Goal: Task Accomplishment & Management: Complete application form

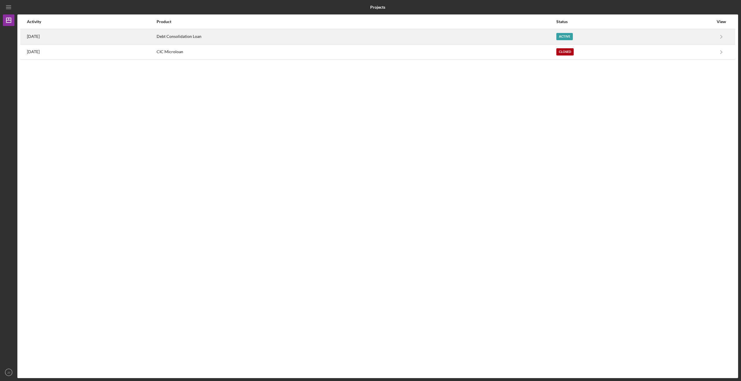
click at [234, 36] on div "Debt Consolidation Loan" at bounding box center [355, 37] width 399 height 14
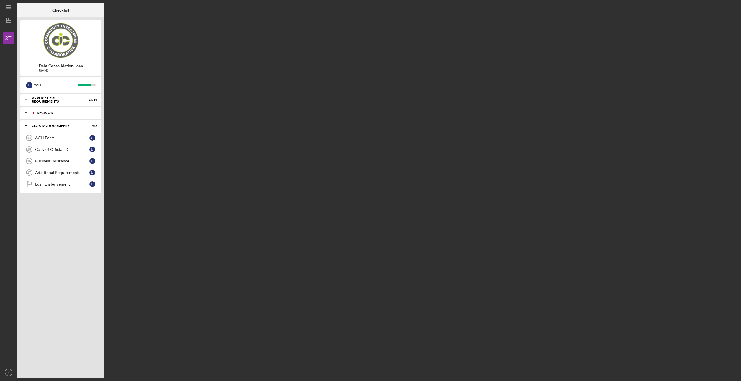
click at [67, 112] on div "Decision" at bounding box center [65, 112] width 57 height 3
click at [58, 155] on link "ACH Form 14 ACH Form J J" at bounding box center [60, 153] width 75 height 12
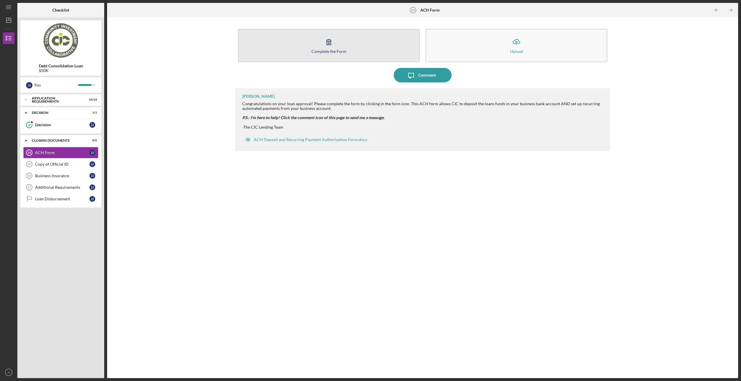
click at [323, 50] on div "Complete the Form" at bounding box center [328, 51] width 35 height 4
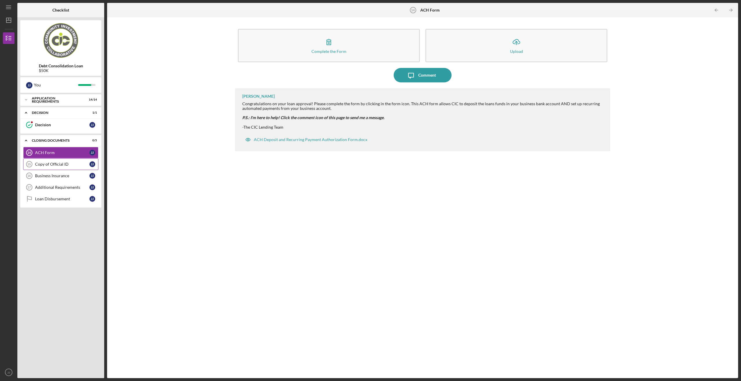
click at [47, 164] on div "Copy of Official ID" at bounding box center [62, 164] width 54 height 5
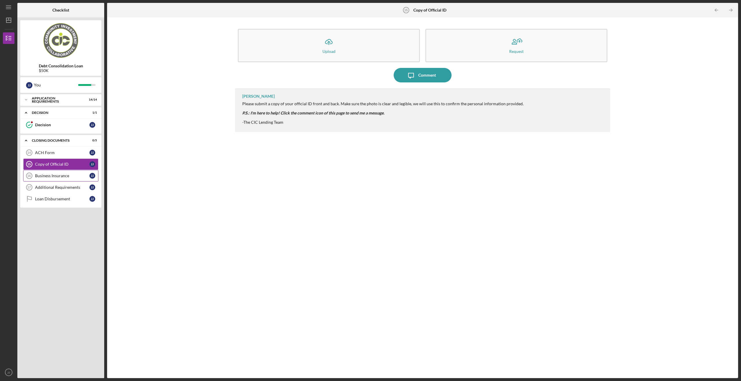
click at [70, 176] on div "Business Insurance" at bounding box center [62, 176] width 54 height 5
click at [58, 151] on div "ACH Form" at bounding box center [62, 152] width 54 height 5
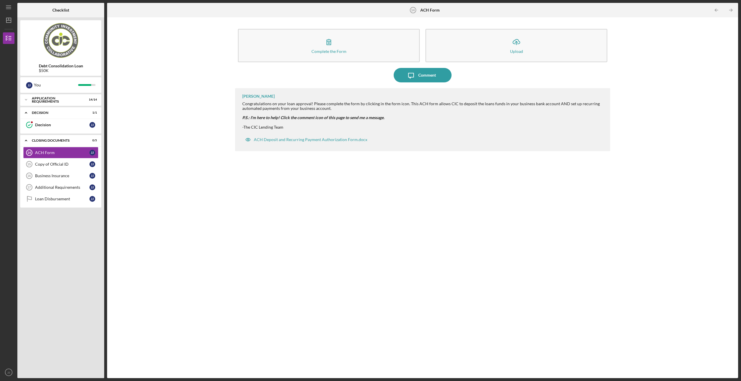
click at [447, 373] on div "Complete the Form Form Icon/Upload Upload Icon/Message Comment Carolina Medina …" at bounding box center [422, 197] width 375 height 355
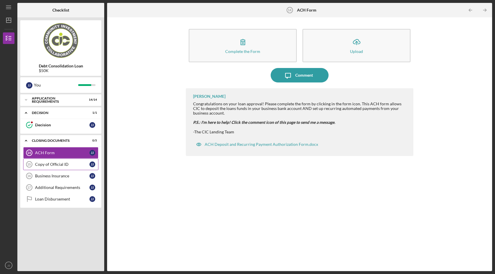
click at [54, 164] on div "Copy of Official ID" at bounding box center [62, 164] width 54 height 5
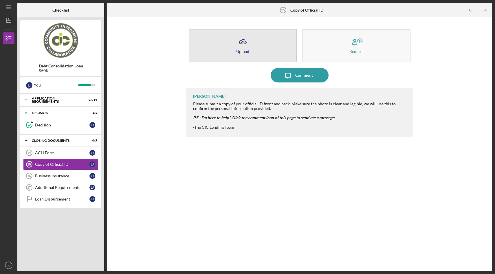
click at [237, 40] on icon "Icon/Upload" at bounding box center [242, 42] width 14 height 14
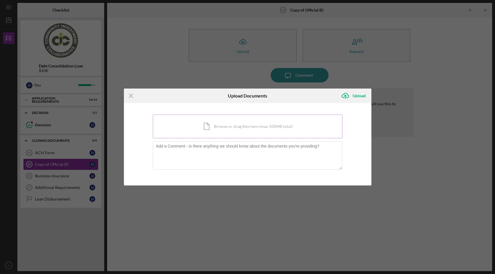
click at [236, 127] on div "Icon/Document Browse or drag files here (max 100MB total) Tap to choose files o…" at bounding box center [247, 127] width 189 height 24
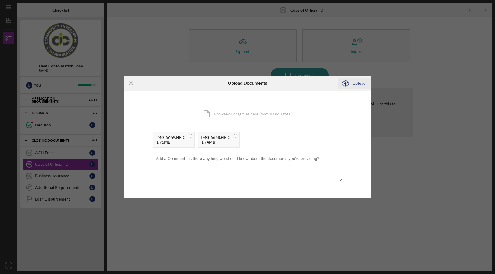
click at [360, 85] on div "Upload" at bounding box center [358, 84] width 13 height 12
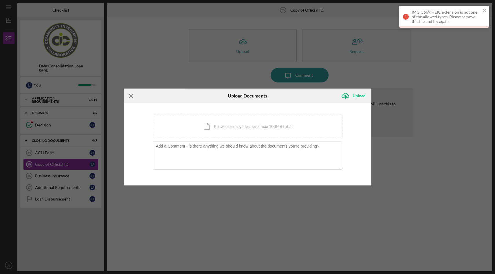
click at [130, 94] on icon "Icon/Menu Close" at bounding box center [131, 96] width 14 height 14
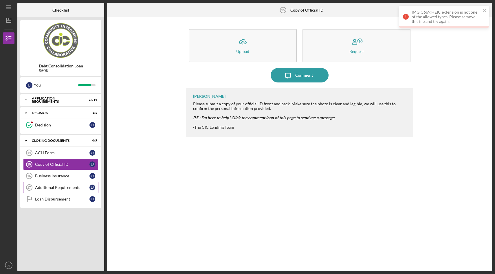
click at [65, 189] on div "Additional Requirements" at bounding box center [62, 187] width 54 height 5
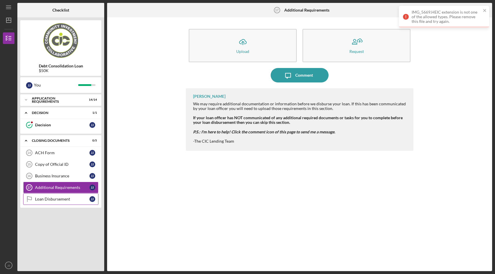
click at [56, 198] on div "Loan Disbursement" at bounding box center [62, 199] width 54 height 5
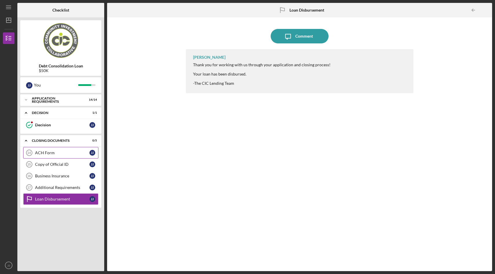
click at [63, 149] on link "ACH Form 14 ACH Form J J" at bounding box center [60, 153] width 75 height 12
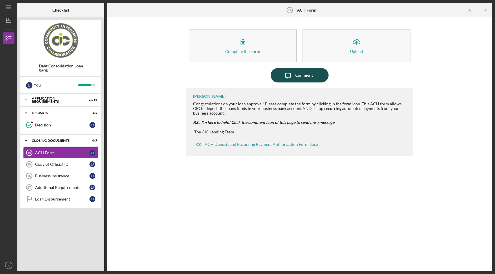
click at [305, 77] on div "Comment" at bounding box center [304, 75] width 18 height 14
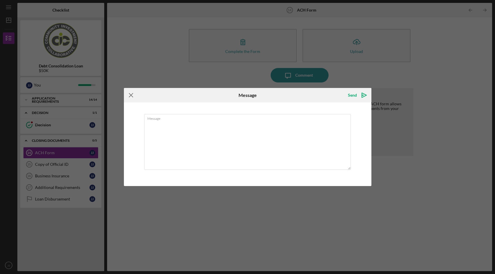
click at [132, 94] on icon "Icon/Menu Close" at bounding box center [131, 95] width 14 height 14
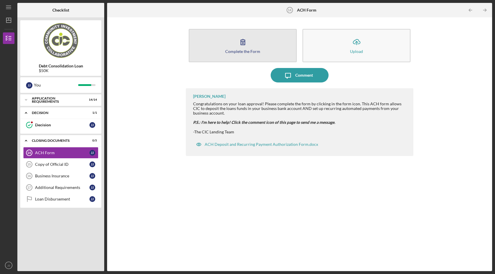
click at [259, 37] on button "Complete the Form Form" at bounding box center [243, 45] width 108 height 33
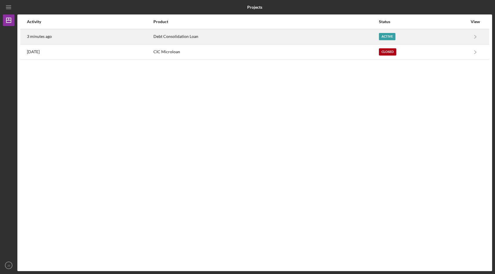
click at [184, 32] on div "Debt Consolidation Loan" at bounding box center [265, 37] width 225 height 14
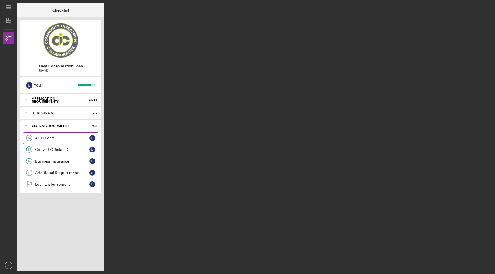
click at [58, 139] on div "ACH Form" at bounding box center [62, 138] width 54 height 5
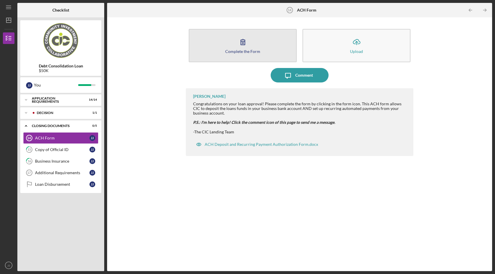
click at [240, 47] on icon "button" at bounding box center [242, 42] width 14 height 14
